Goal: Book appointment/travel/reservation

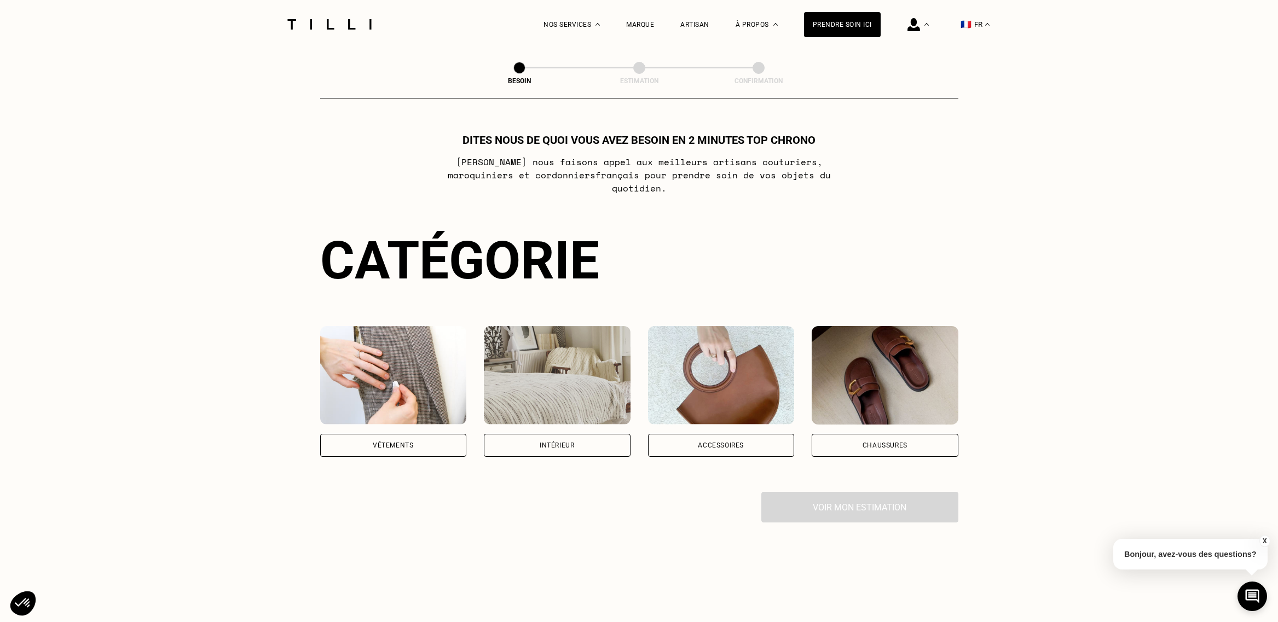
click at [559, 397] on img at bounding box center [557, 375] width 147 height 99
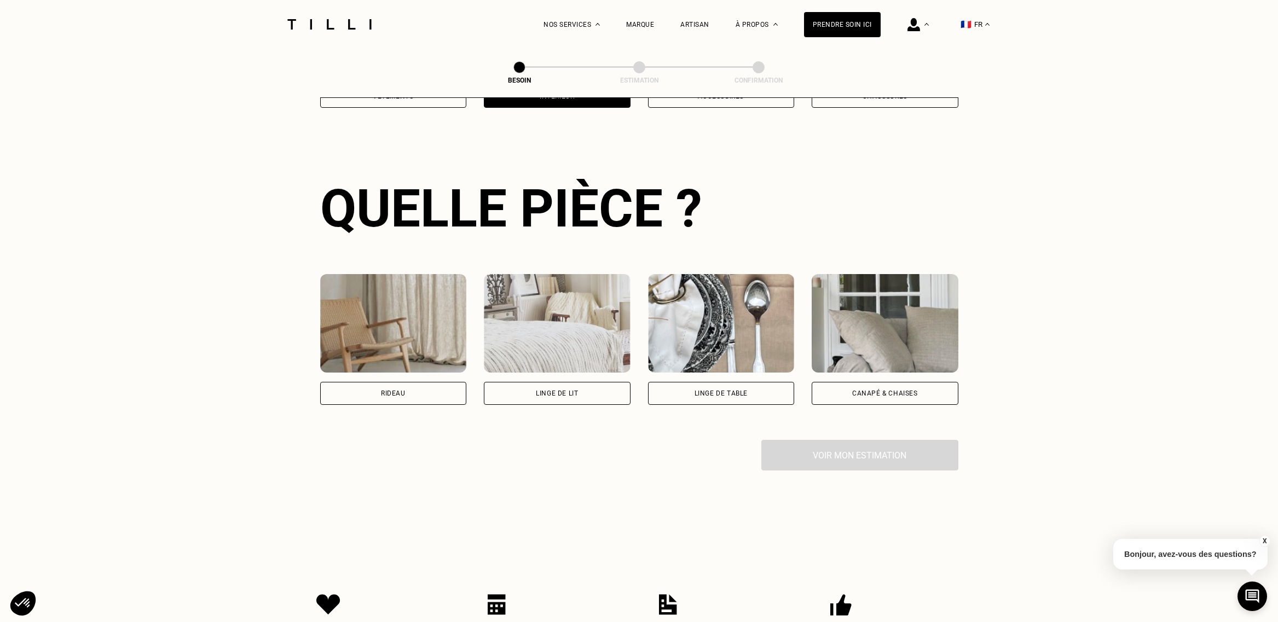
scroll to position [356, 0]
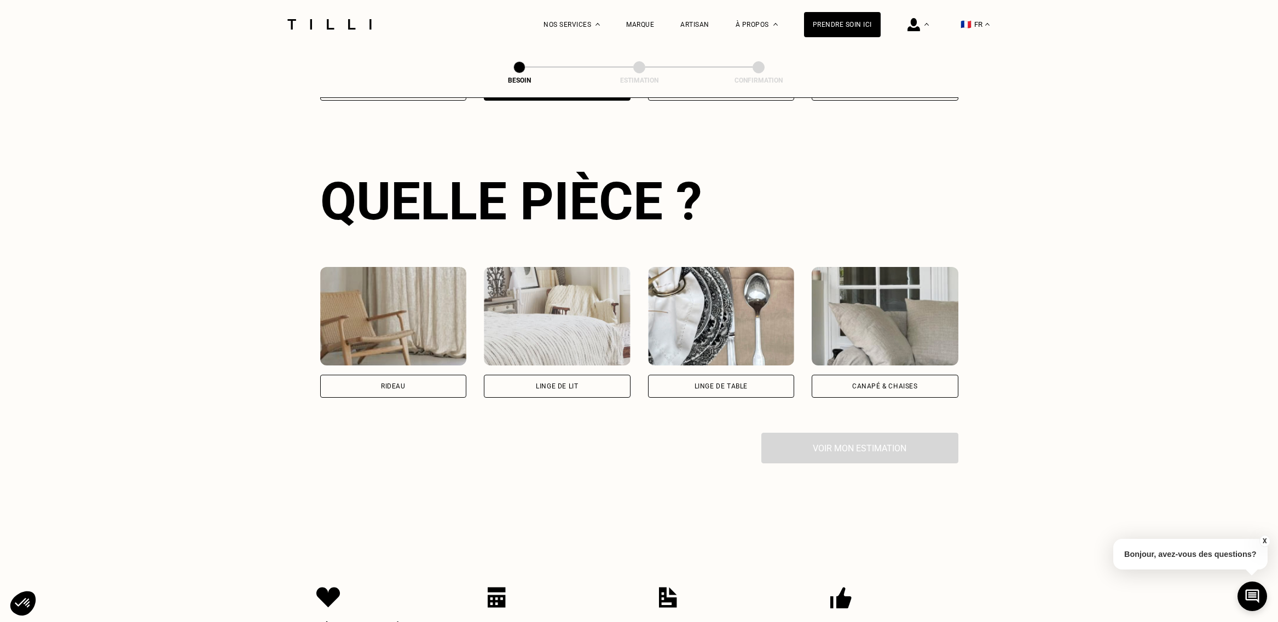
click at [401, 375] on div "Rideau" at bounding box center [393, 386] width 147 height 23
select select "FR"
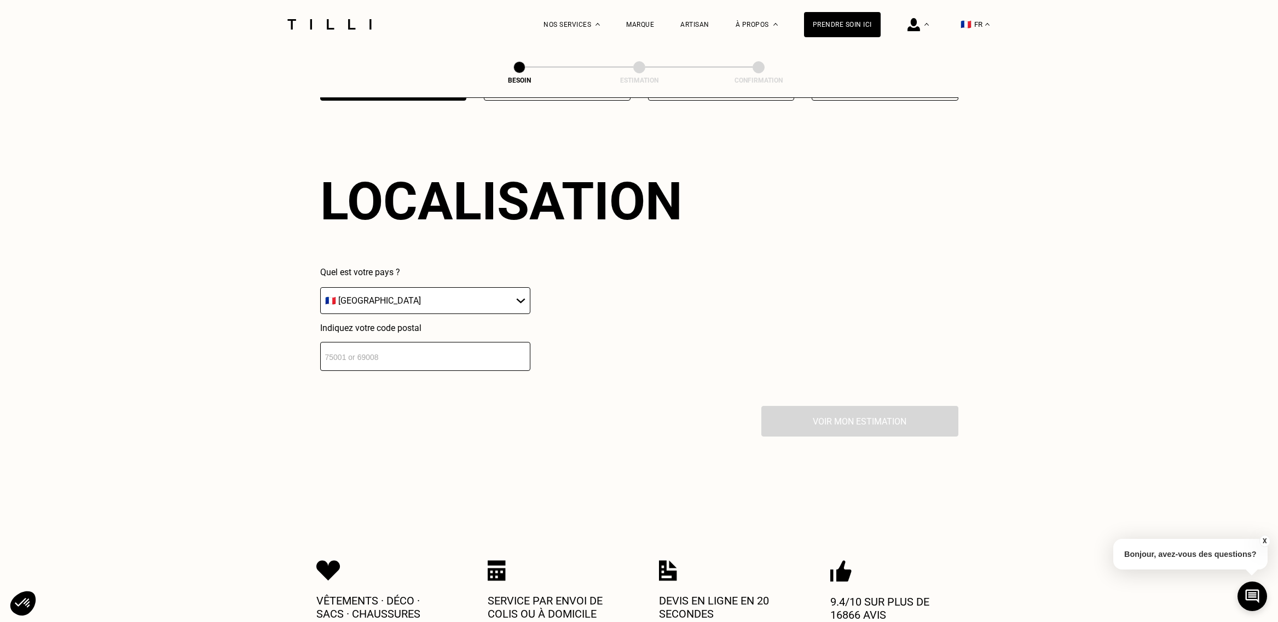
scroll to position [654, 0]
click at [416, 344] on input "number" at bounding box center [425, 356] width 210 height 29
type input "75015"
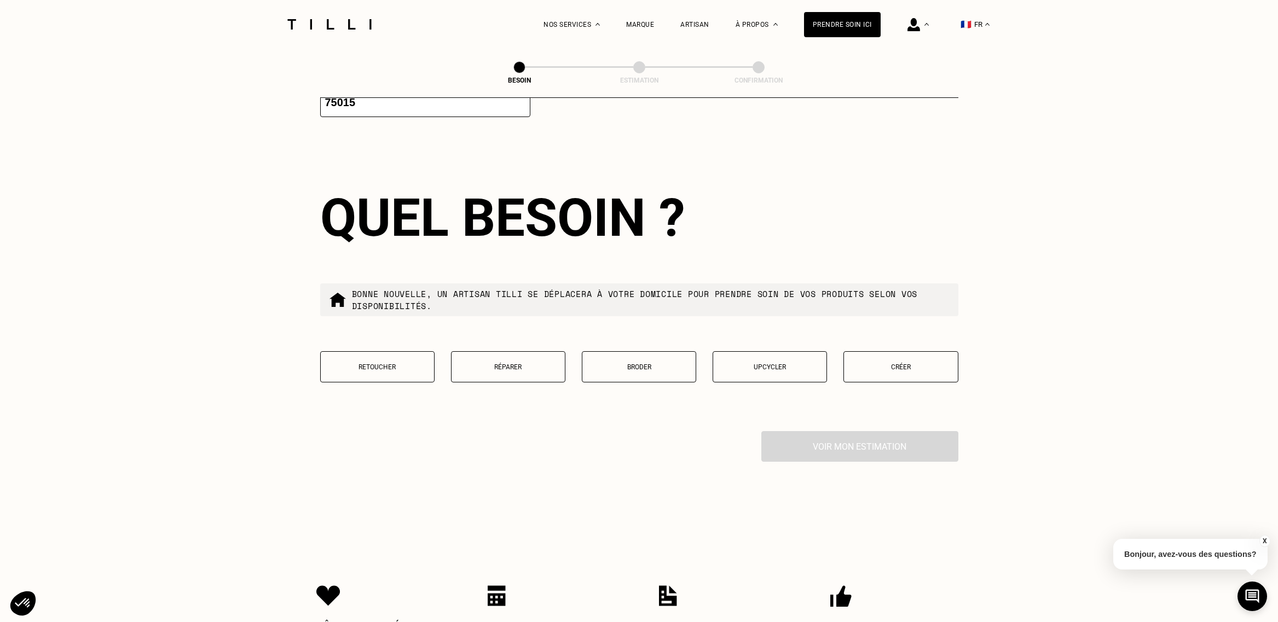
scroll to position [924, 0]
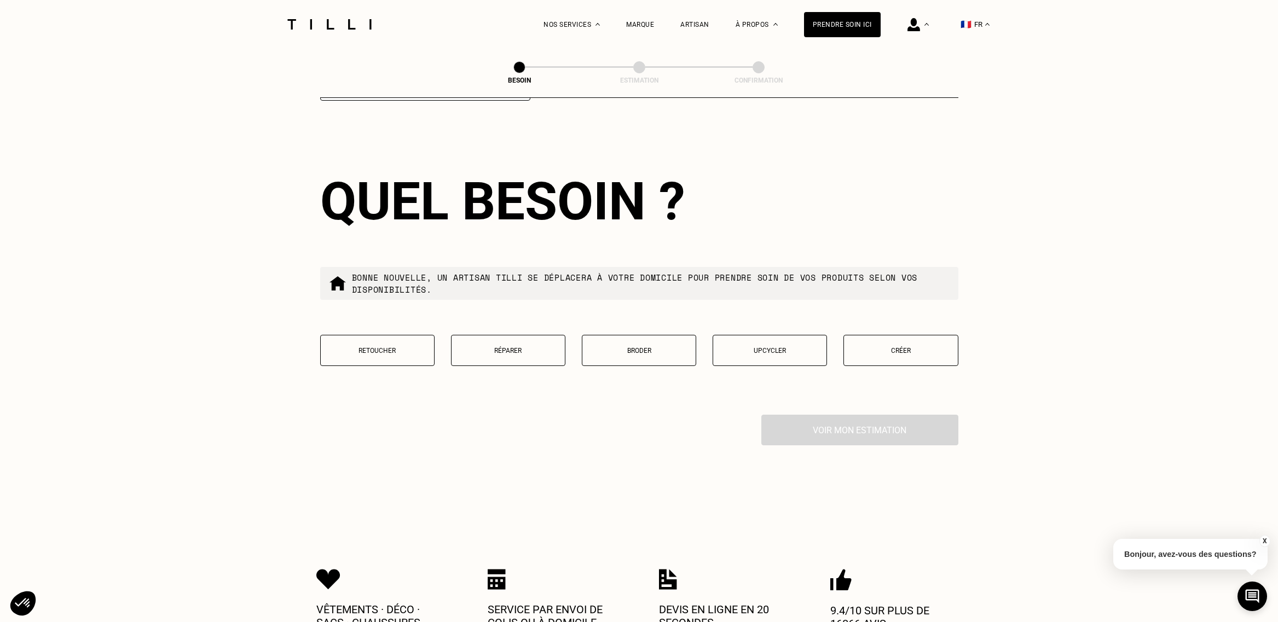
click at [393, 347] on p "Retoucher" at bounding box center [377, 351] width 102 height 8
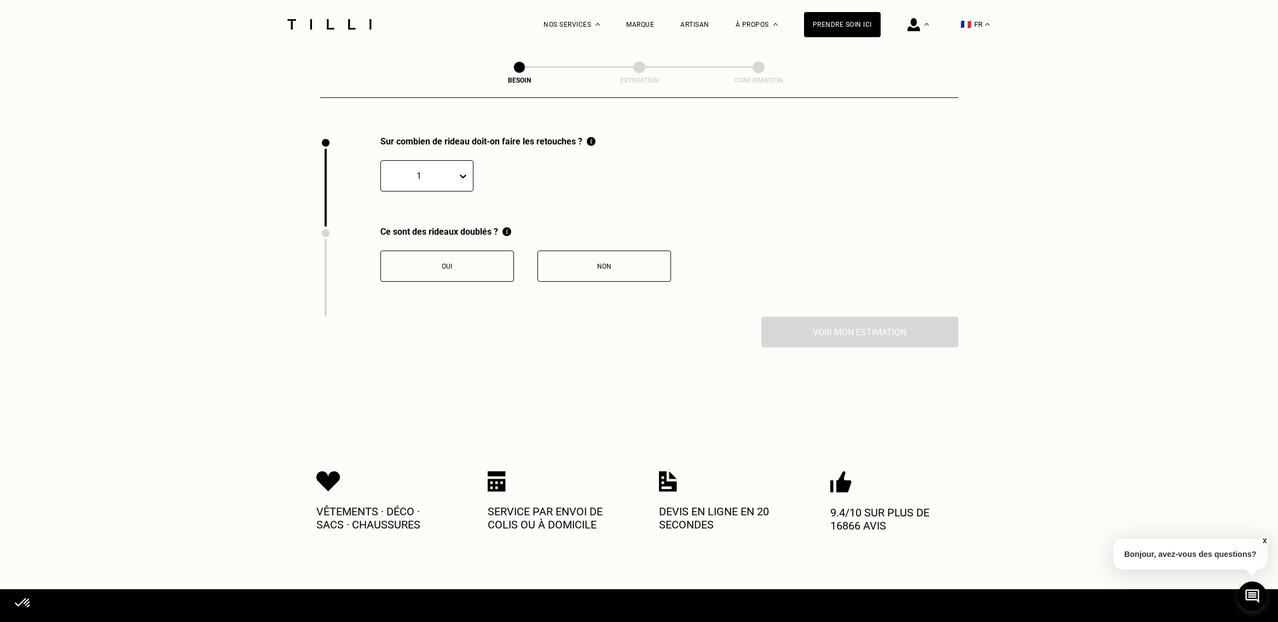
scroll to position [1204, 0]
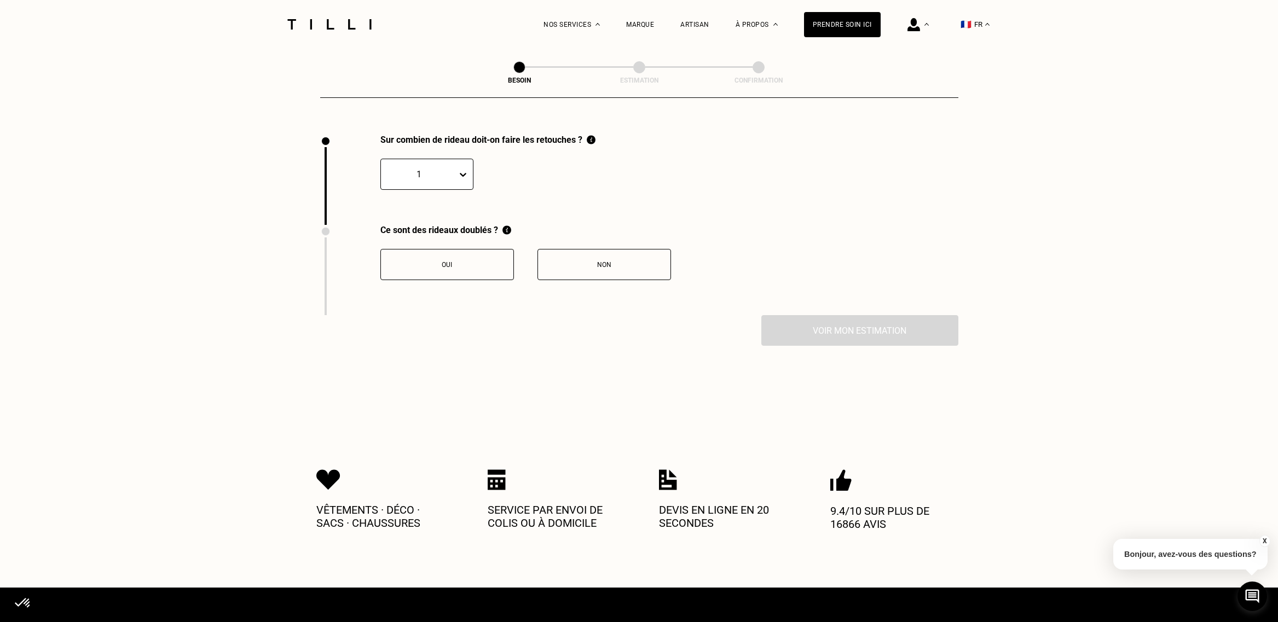
click at [465, 169] on icon at bounding box center [463, 174] width 11 height 11
click at [444, 217] on div "2" at bounding box center [427, 227] width 93 height 20
click at [600, 261] on div "Non" at bounding box center [605, 265] width 122 height 8
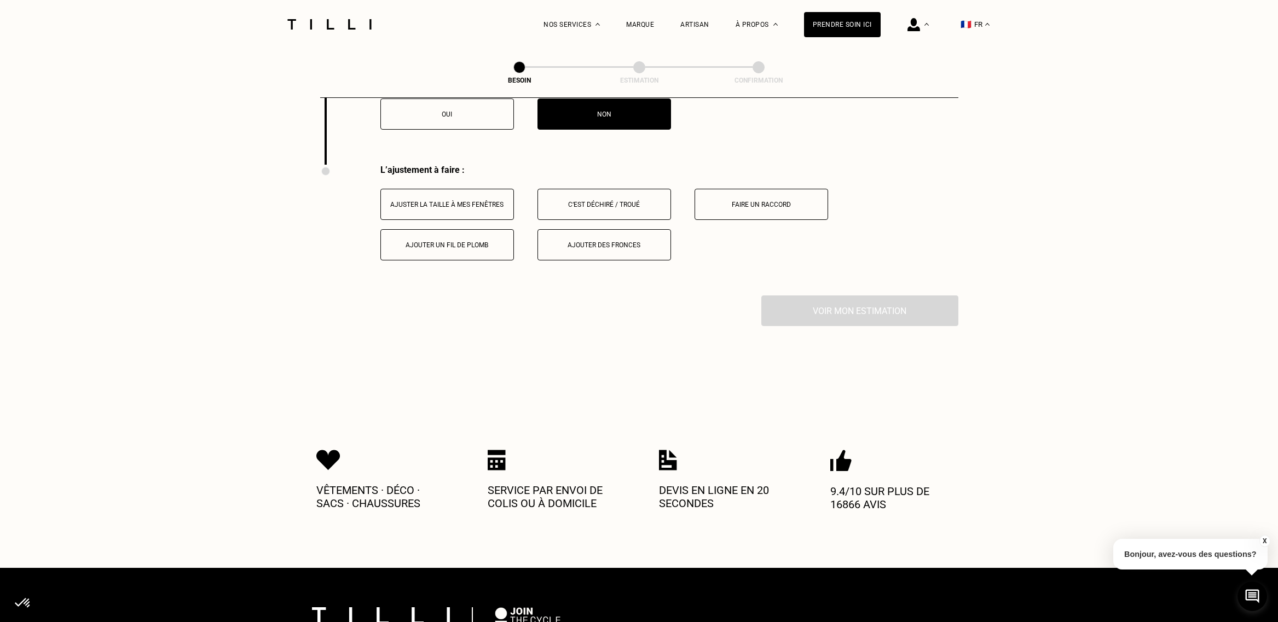
scroll to position [1385, 0]
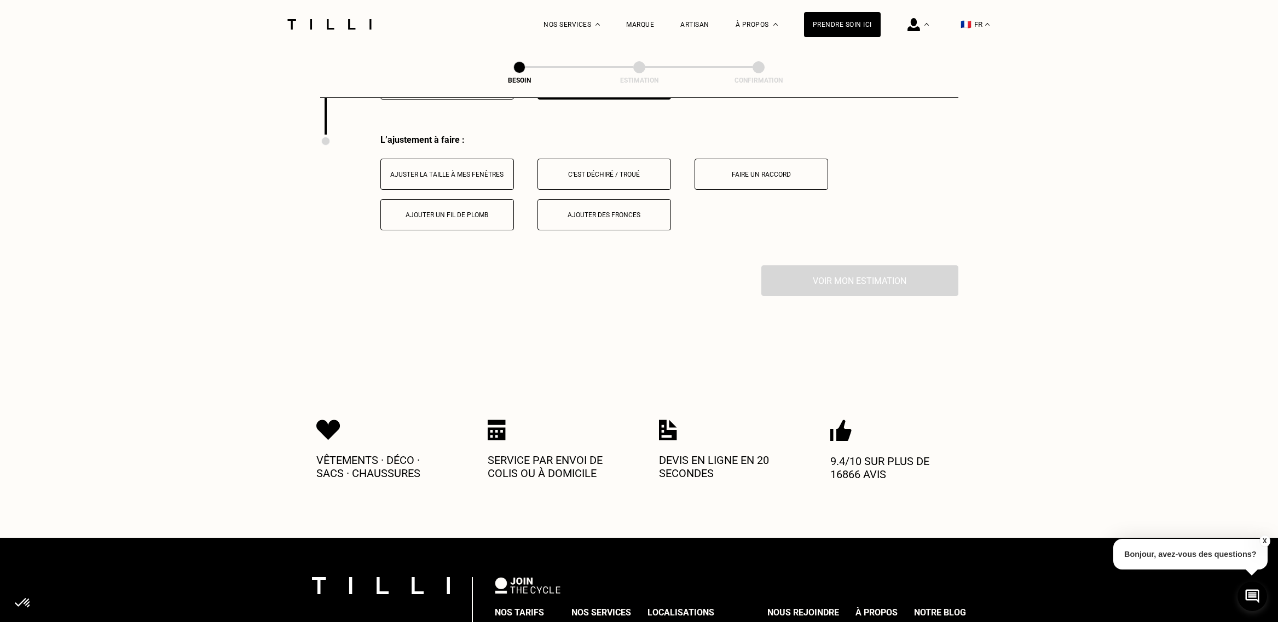
click at [451, 171] on div "Ajuster la taille à mes fenêtres" at bounding box center [448, 175] width 122 height 8
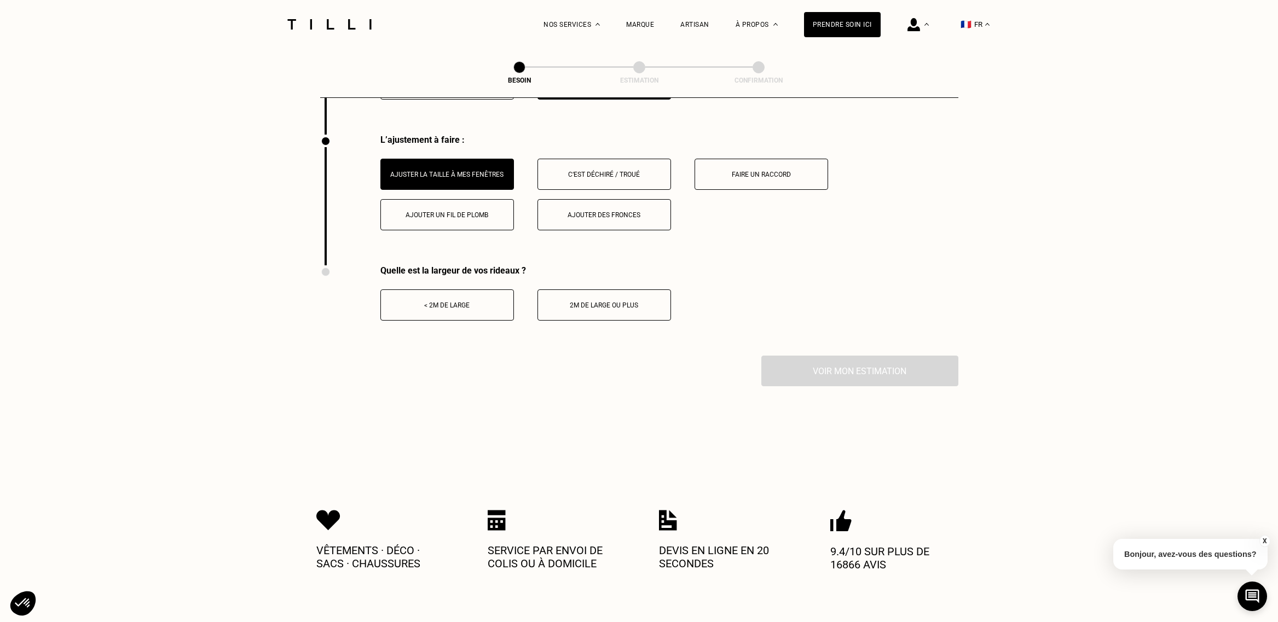
click at [486, 301] on button "< 2m de large" at bounding box center [448, 305] width 134 height 31
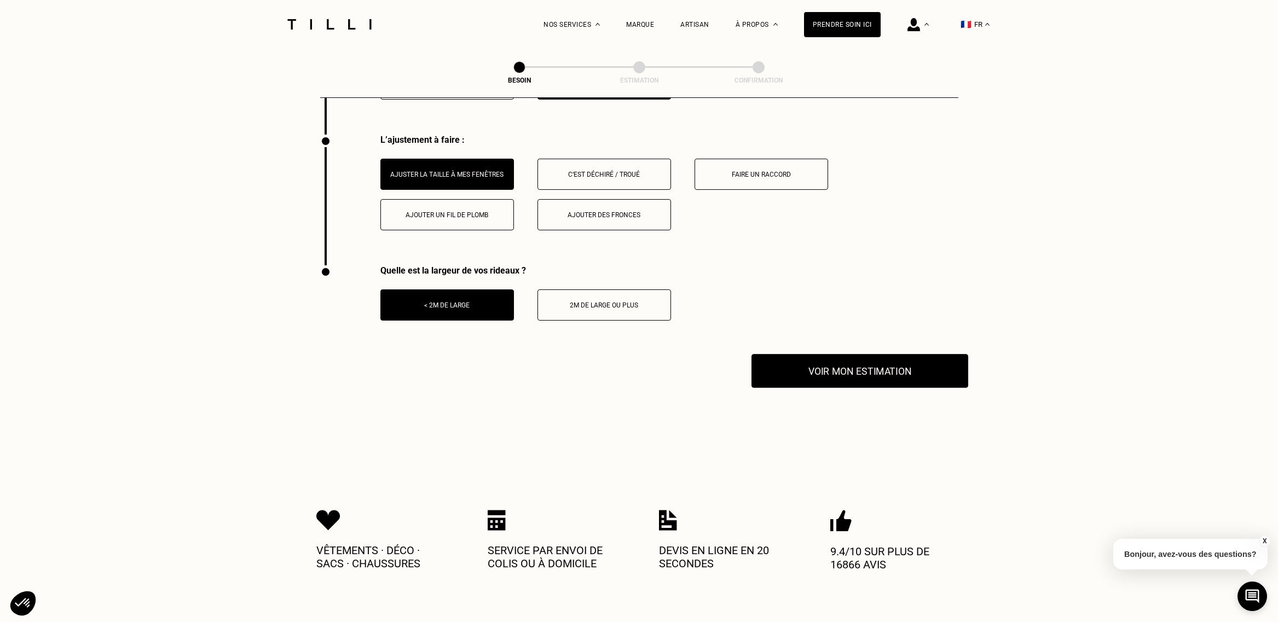
click at [843, 356] on button "Voir mon estimation" at bounding box center [860, 371] width 217 height 34
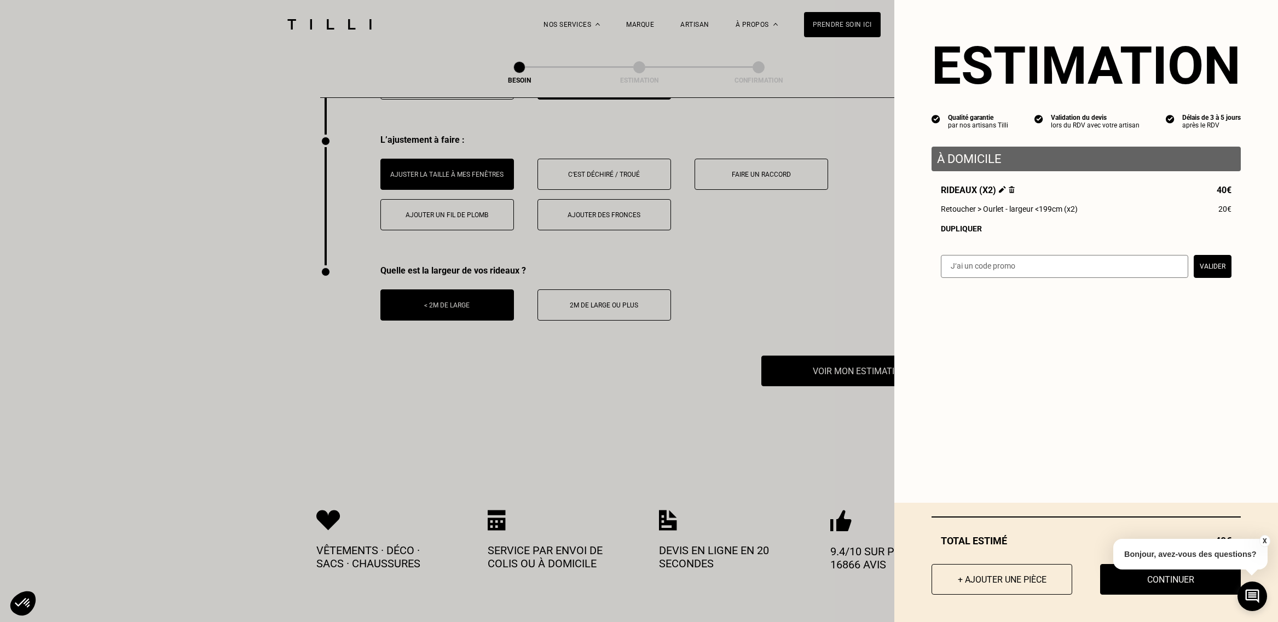
click at [968, 265] on input "text" at bounding box center [1064, 266] width 247 height 23
click at [1024, 269] on input "text" at bounding box center [1064, 266] width 247 height 23
type input "TILLIpH1jaq8"
click at [1217, 266] on button "Valider" at bounding box center [1213, 266] width 38 height 23
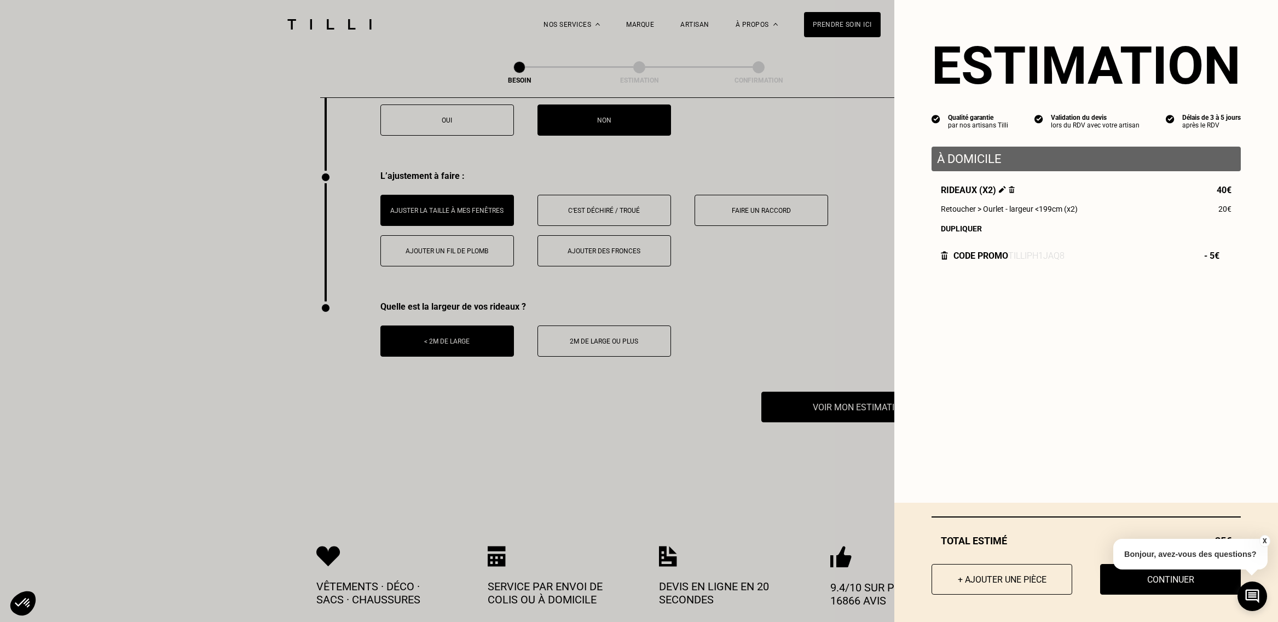
scroll to position [1347, 0]
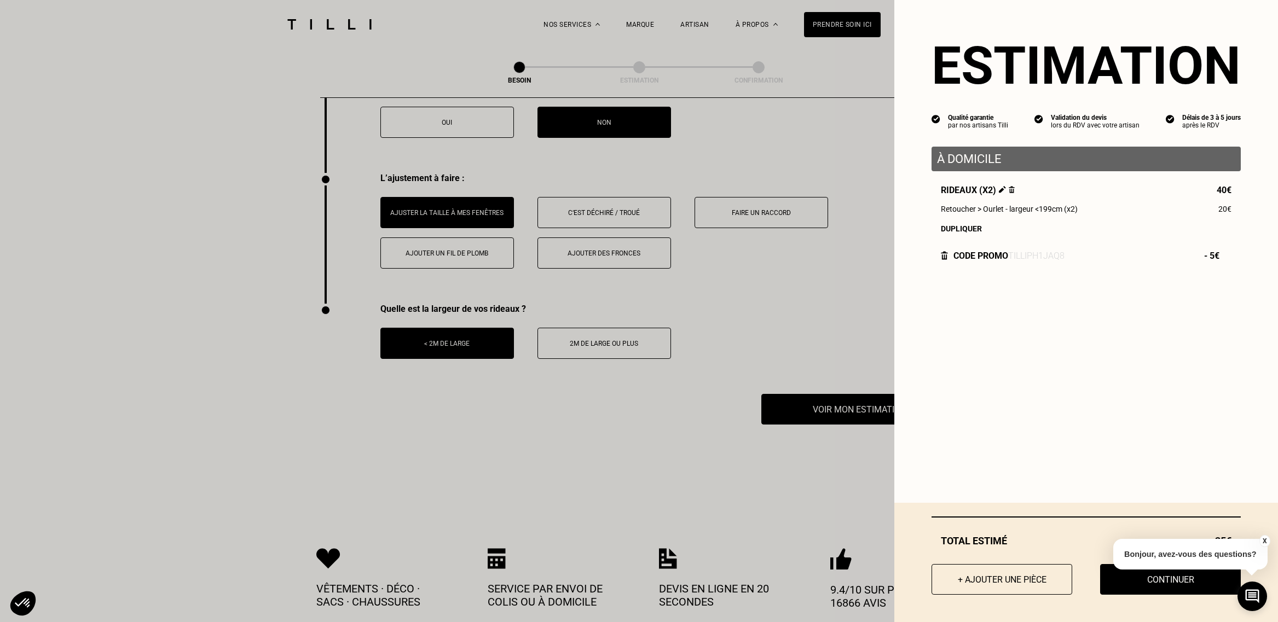
click at [1265, 543] on button "X" at bounding box center [1264, 541] width 11 height 12
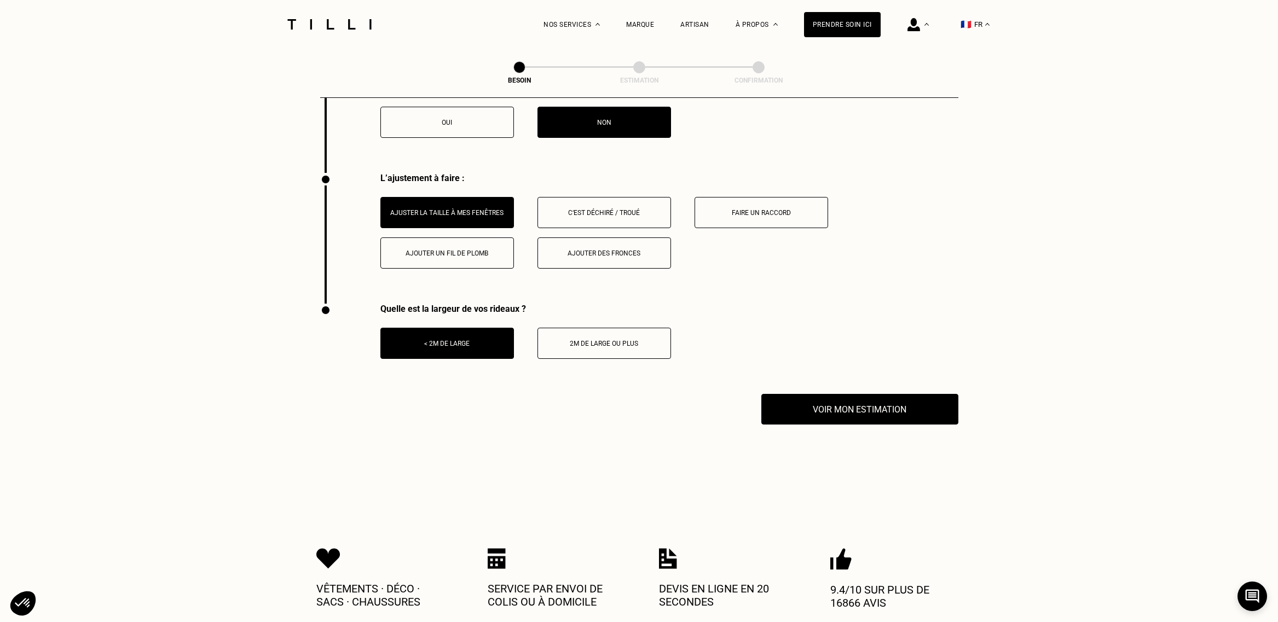
click at [898, 410] on button "Voir mon estimation" at bounding box center [860, 410] width 217 height 34
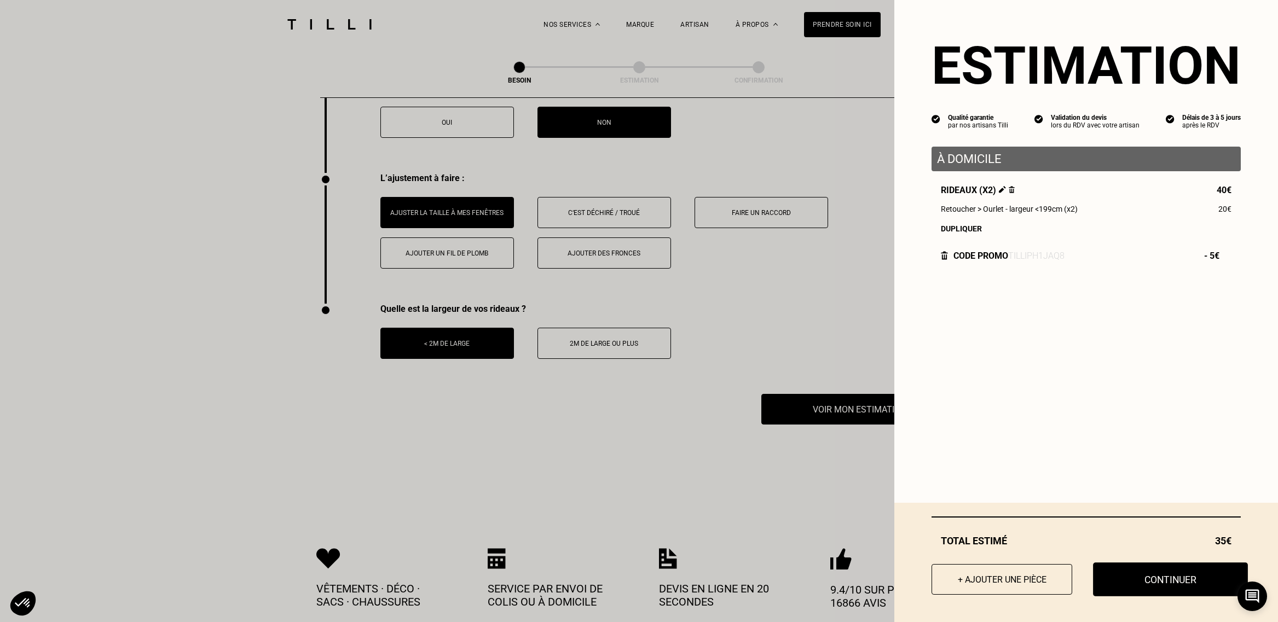
click at [1177, 580] on button "Continuer" at bounding box center [1170, 580] width 155 height 34
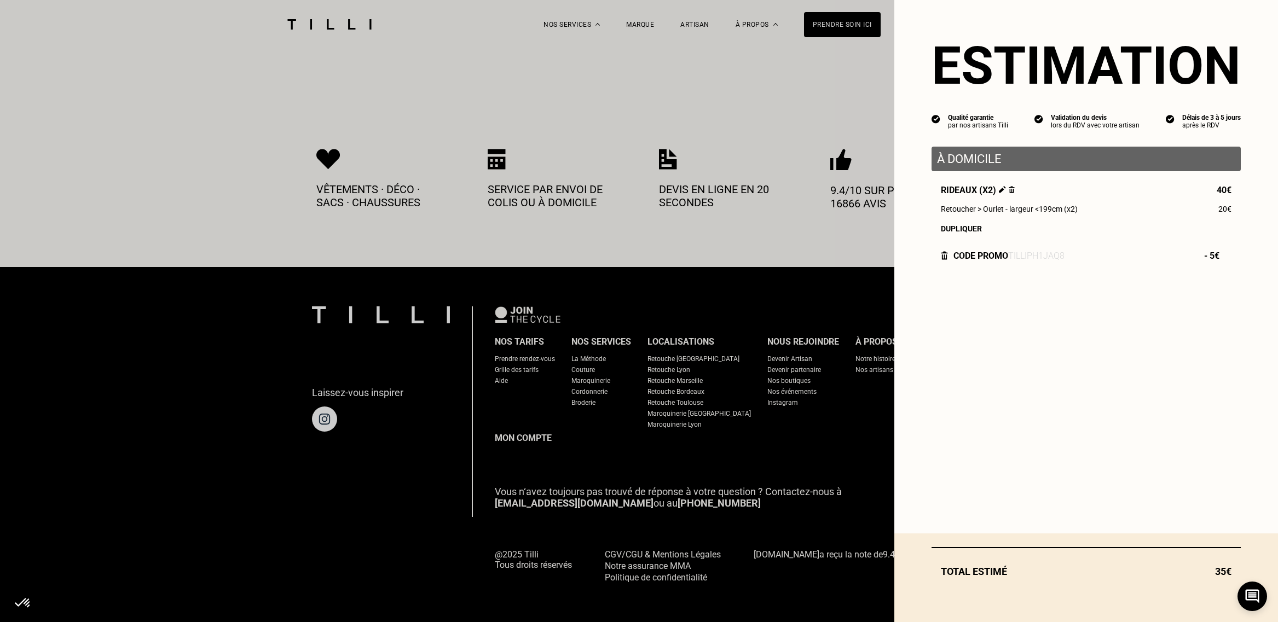
scroll to position [484, 0]
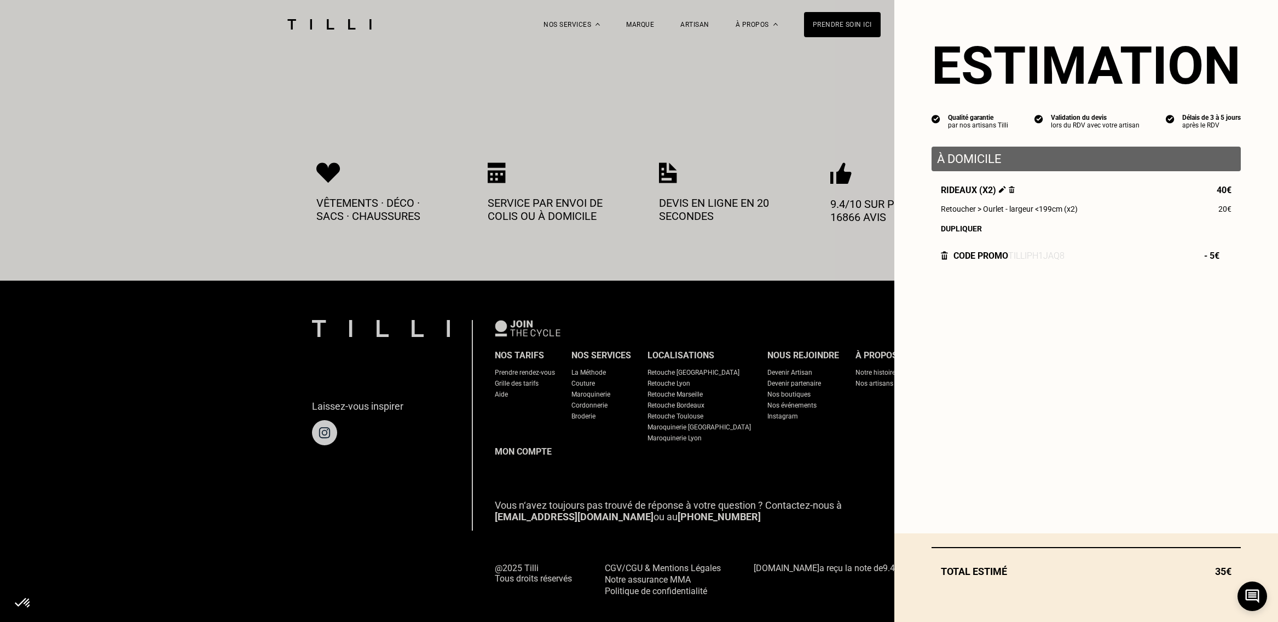
select select "FR"
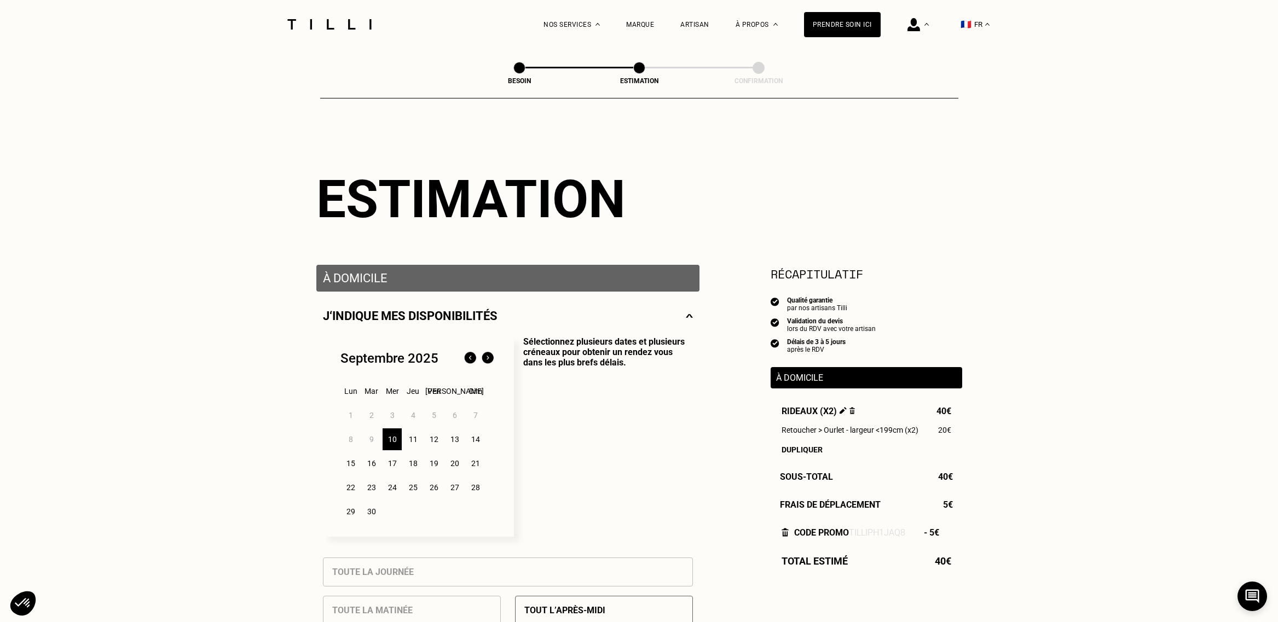
click at [433, 439] on div "12" at bounding box center [433, 440] width 19 height 22
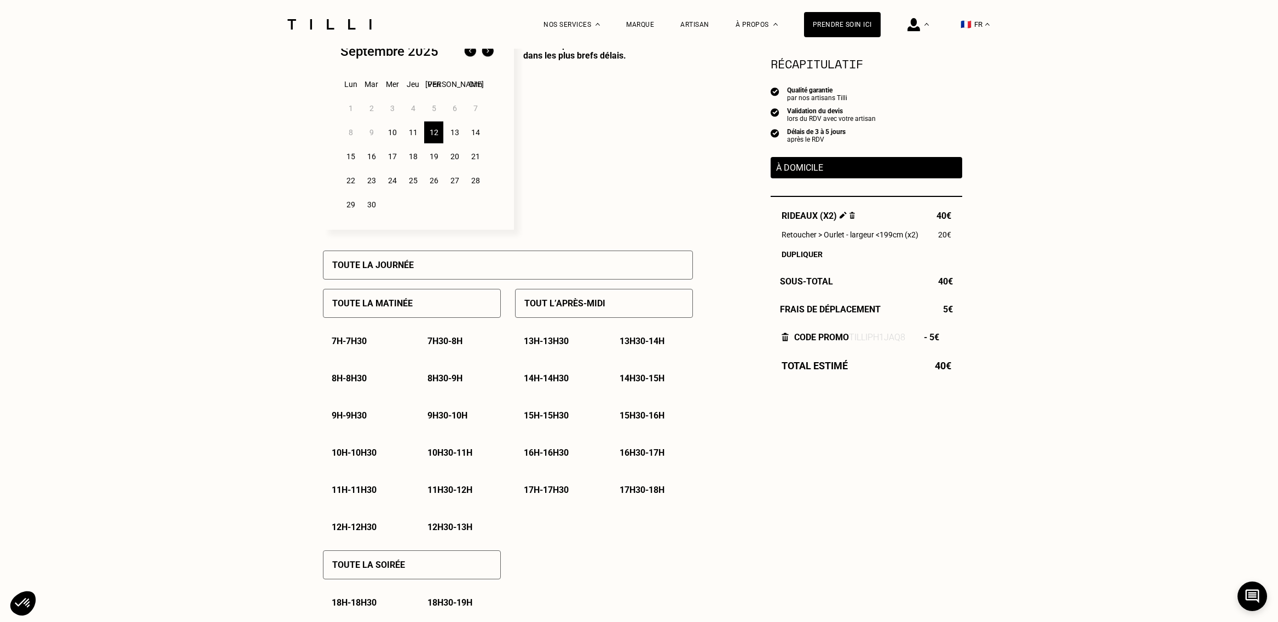
scroll to position [308, 0]
click at [456, 273] on div "Toute la journée" at bounding box center [508, 264] width 370 height 29
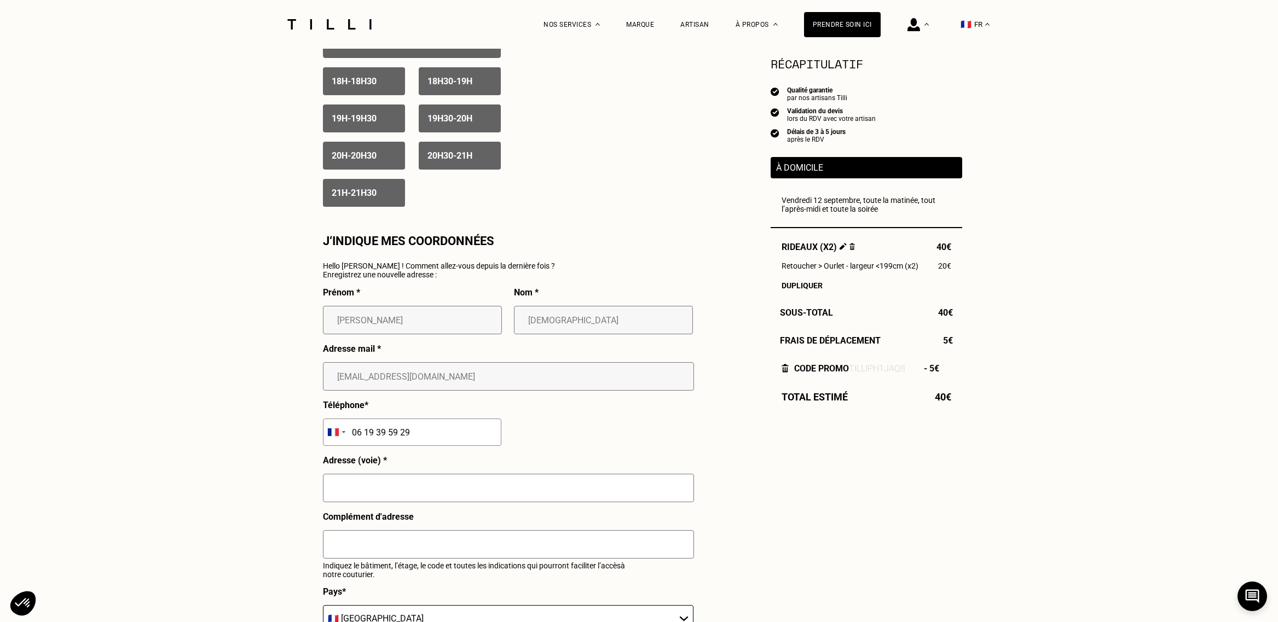
scroll to position [831, 0]
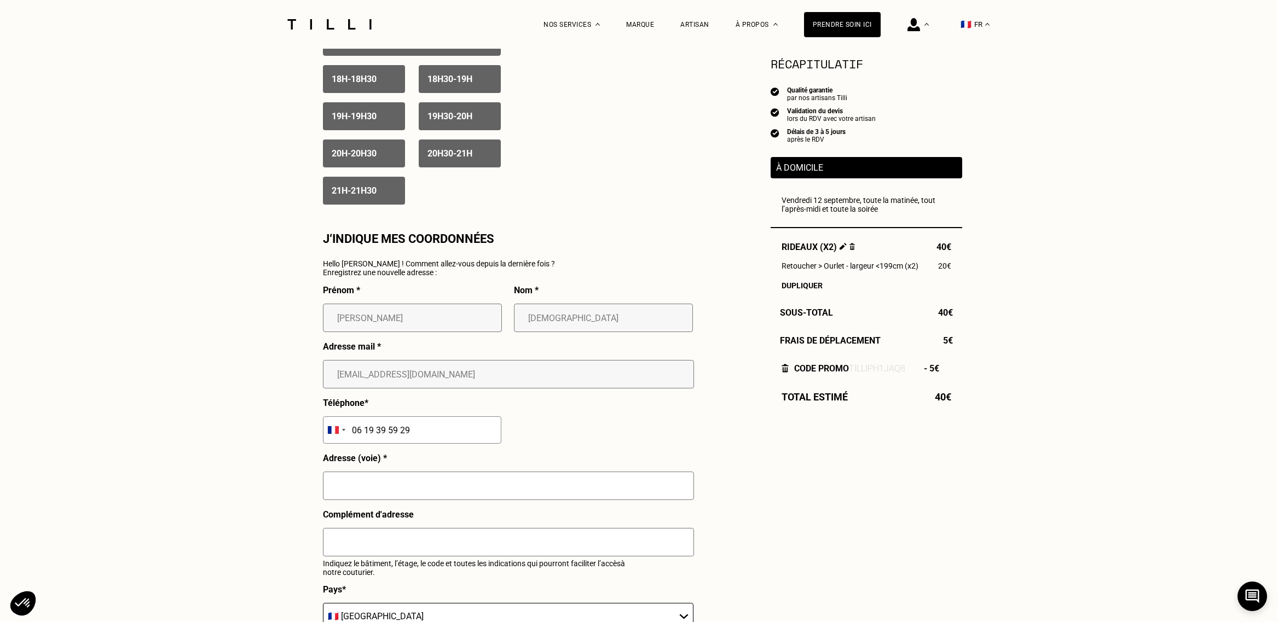
click at [510, 482] on input "text" at bounding box center [508, 486] width 371 height 28
type input "13 [GEOGRAPHIC_DATA]"
type input "[GEOGRAPHIC_DATA] 15"
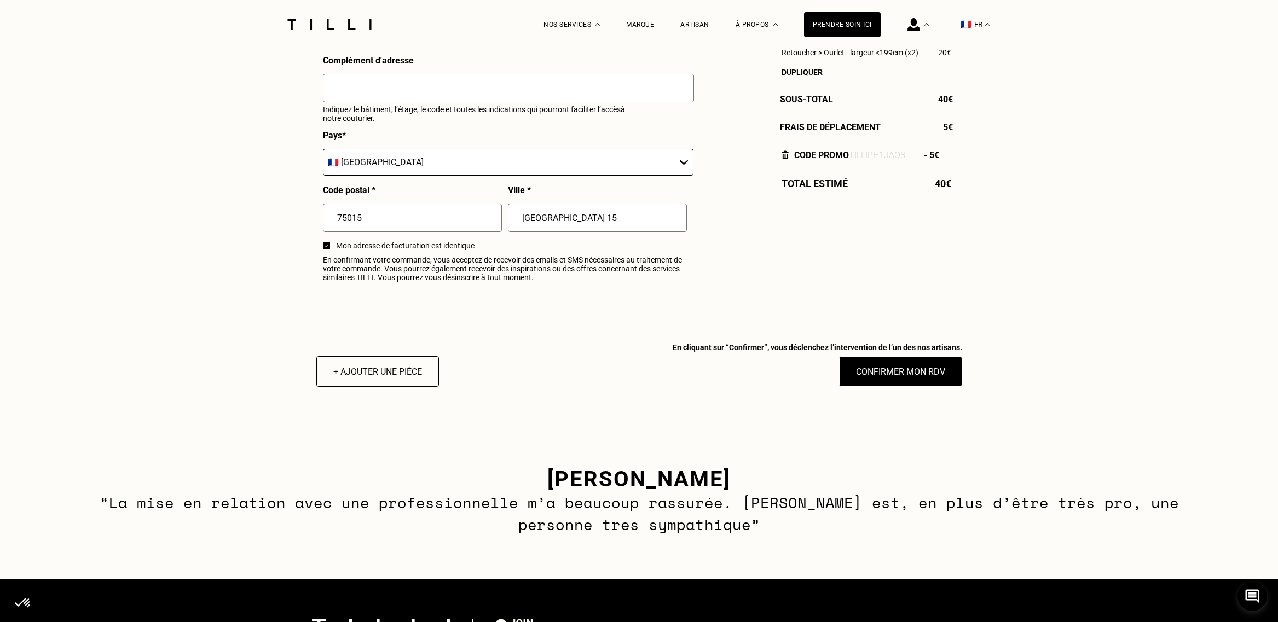
scroll to position [1288, 0]
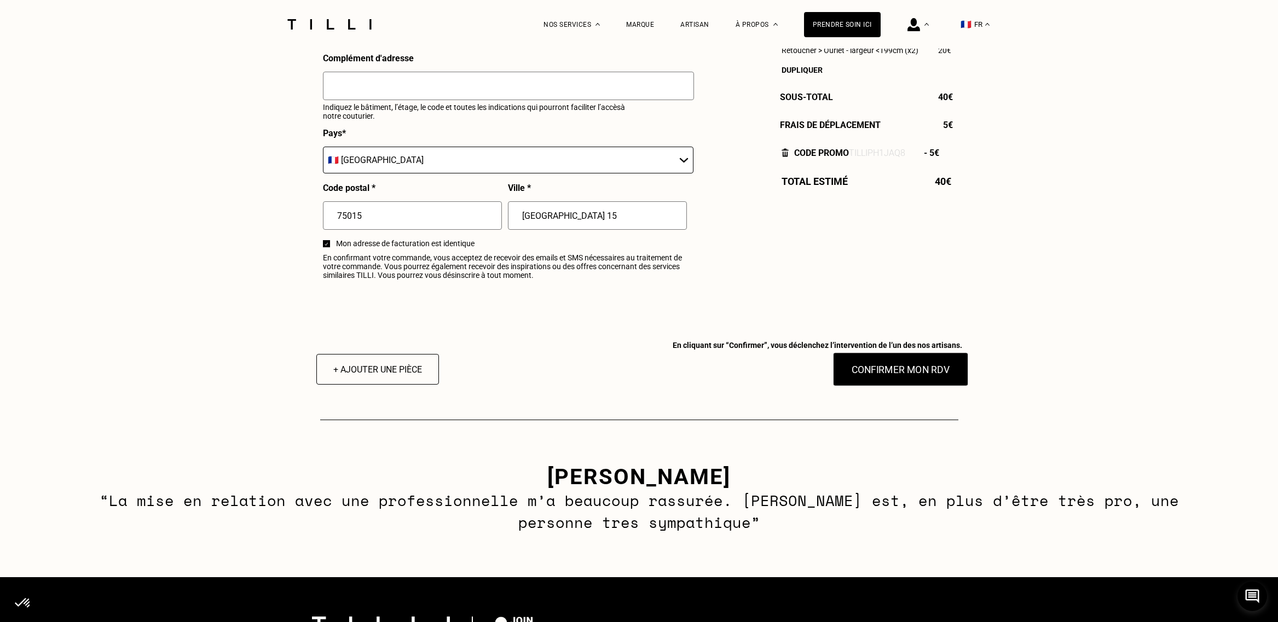
click at [887, 376] on button "Confirmer mon RDV" at bounding box center [901, 370] width 136 height 34
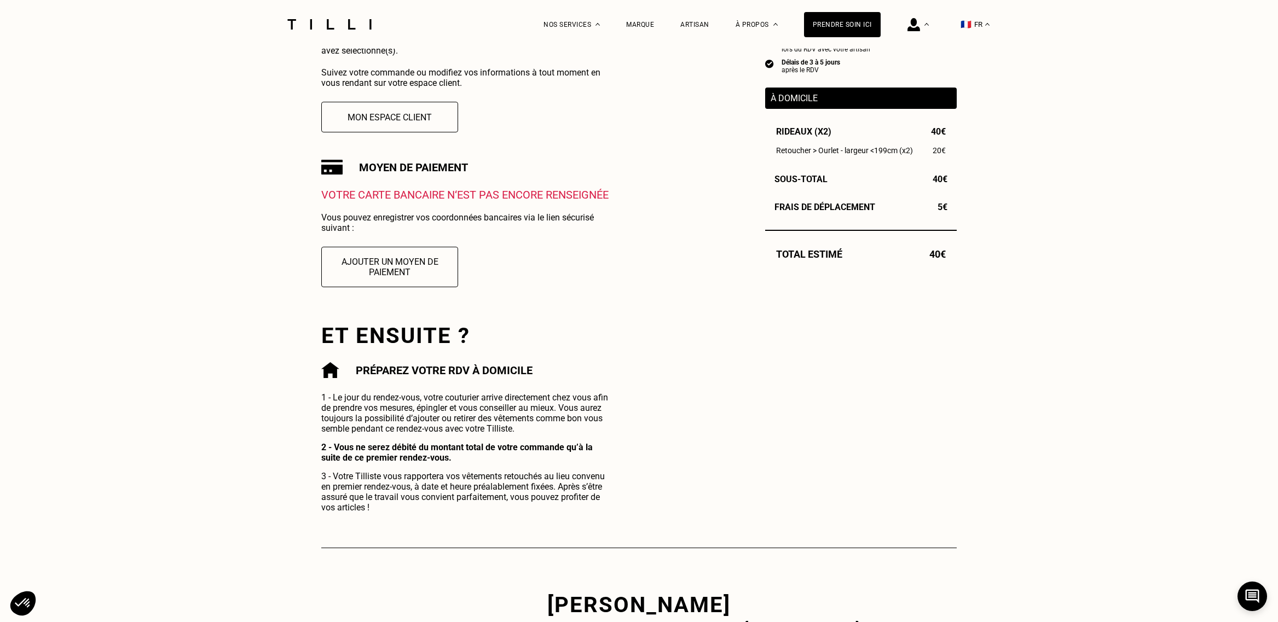
scroll to position [281, 0]
click at [420, 271] on button "Ajouter un moyen de paiement" at bounding box center [390, 266] width 151 height 44
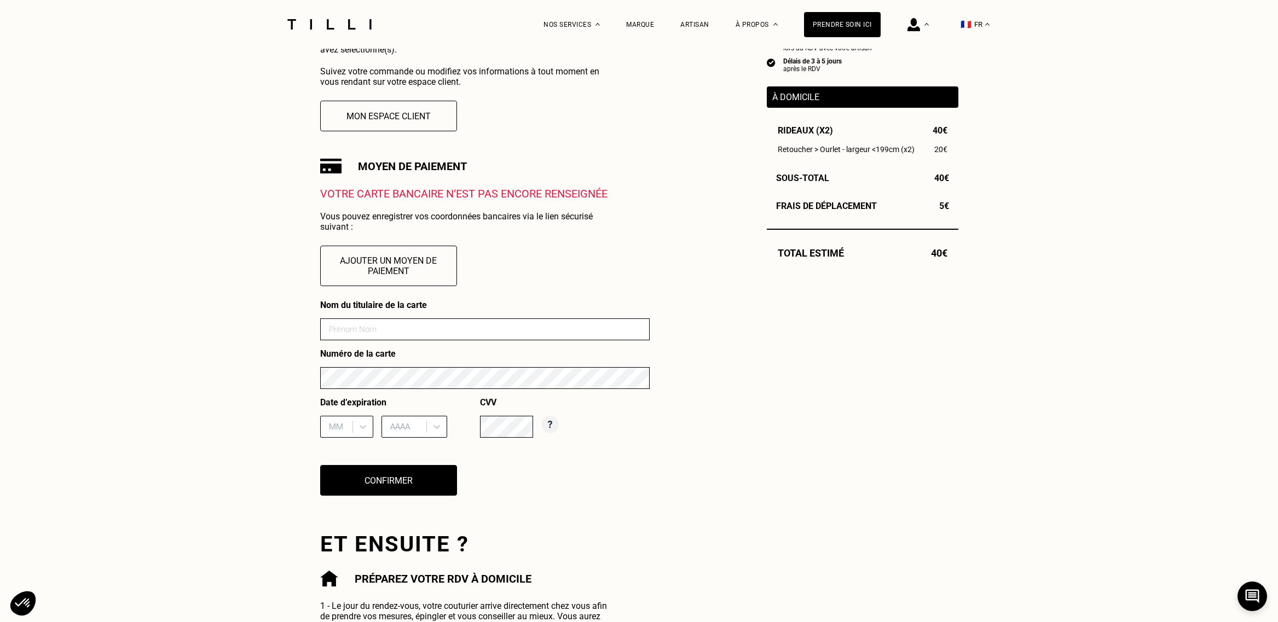
click at [450, 337] on input at bounding box center [485, 330] width 330 height 22
type input "[PERSON_NAME]"
click at [343, 425] on div at bounding box center [338, 427] width 18 height 12
click at [334, 580] on div "09" at bounding box center [346, 573] width 53 height 20
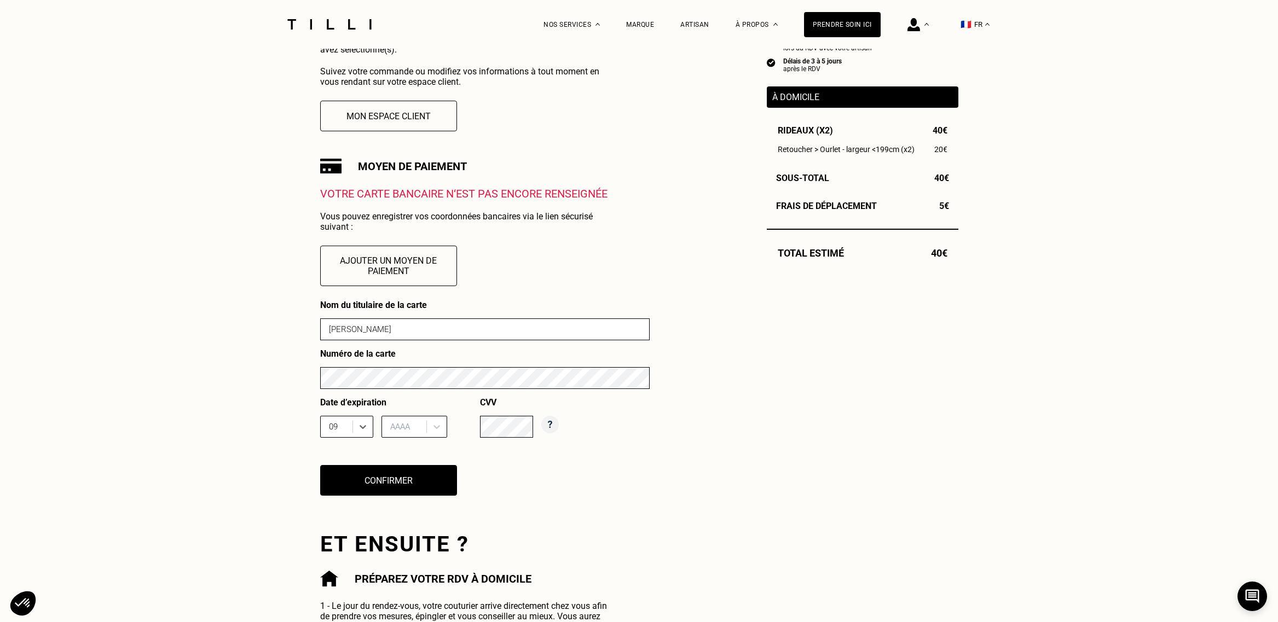
click at [407, 426] on div at bounding box center [405, 427] width 31 height 12
click at [411, 551] on div "2030" at bounding box center [415, 556] width 66 height 20
click at [563, 470] on div "Nom du titulaire de la carte [PERSON_NAME] Numéro de la carte Date d’expiration…" at bounding box center [485, 405] width 330 height 210
click at [382, 487] on button "Confirmer" at bounding box center [388, 481] width 151 height 34
